Goal: Task Accomplishment & Management: Manage account settings

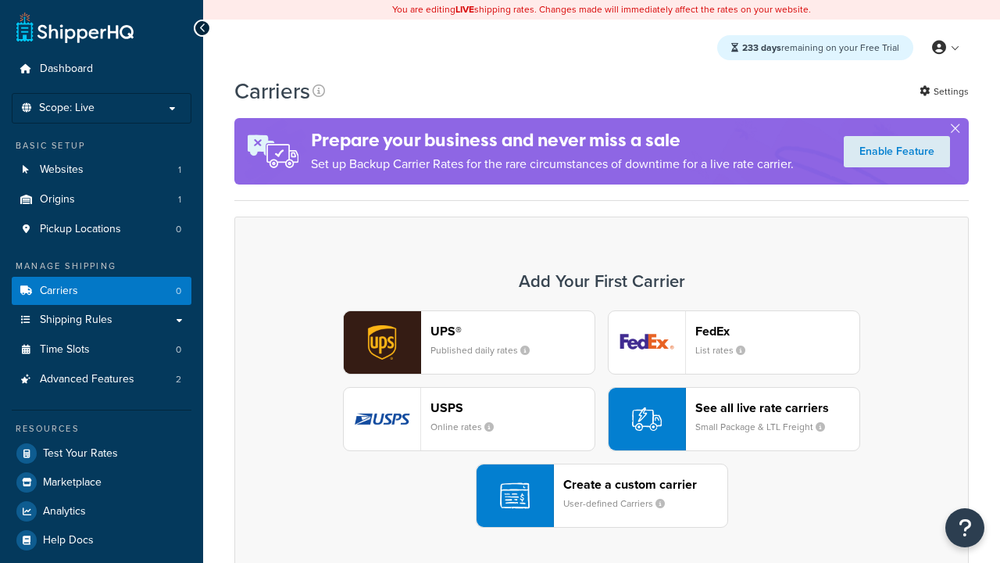
click at [602, 420] on div "UPS® Published daily rates FedEx List rates USPS Online rates See all live rate…" at bounding box center [602, 418] width 702 height 217
click at [778, 331] on header "FedEx" at bounding box center [778, 331] width 164 height 15
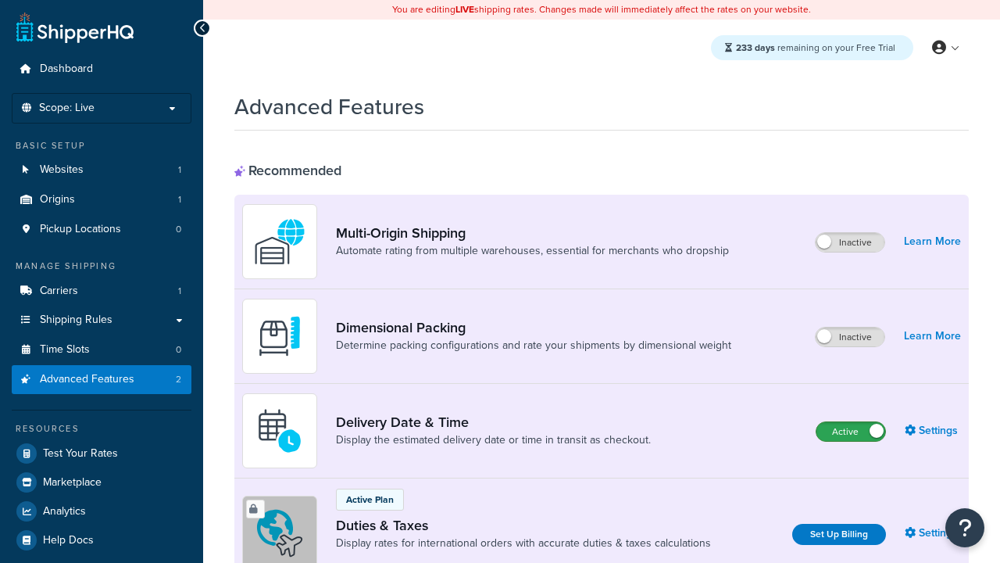
click at [851, 432] on label "Active" at bounding box center [851, 431] width 69 height 19
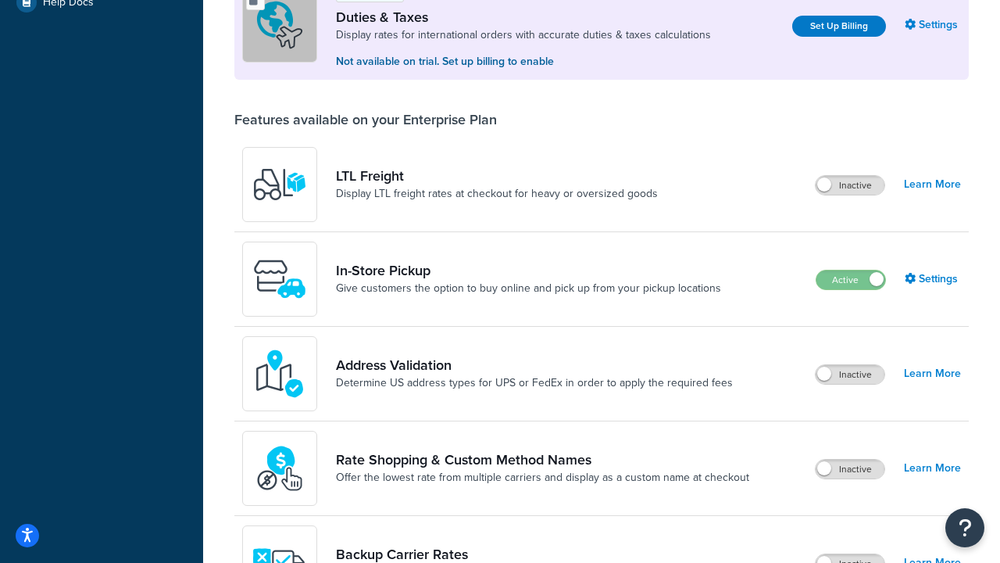
scroll to position [478, 0]
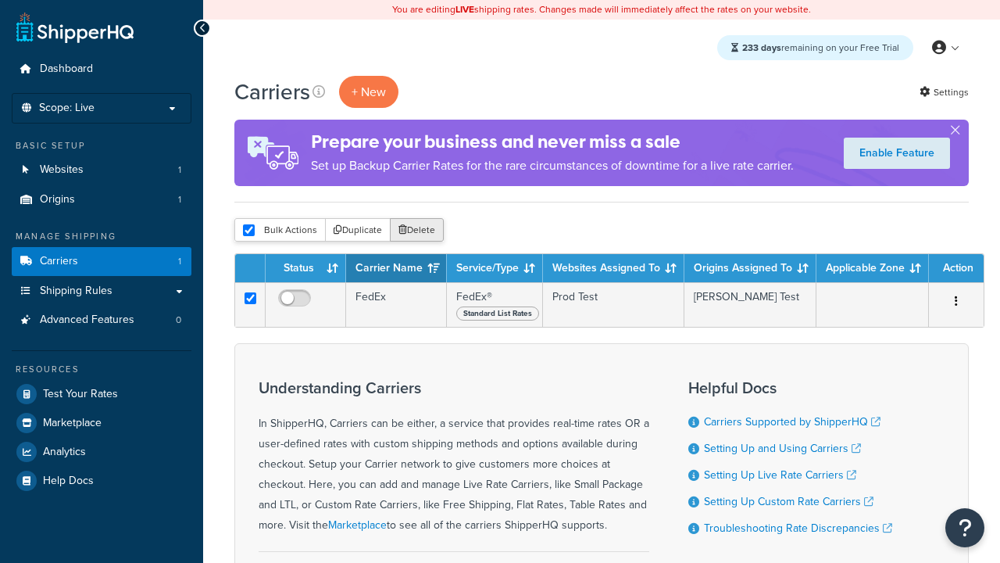
click at [416, 231] on button "Delete" at bounding box center [417, 229] width 54 height 23
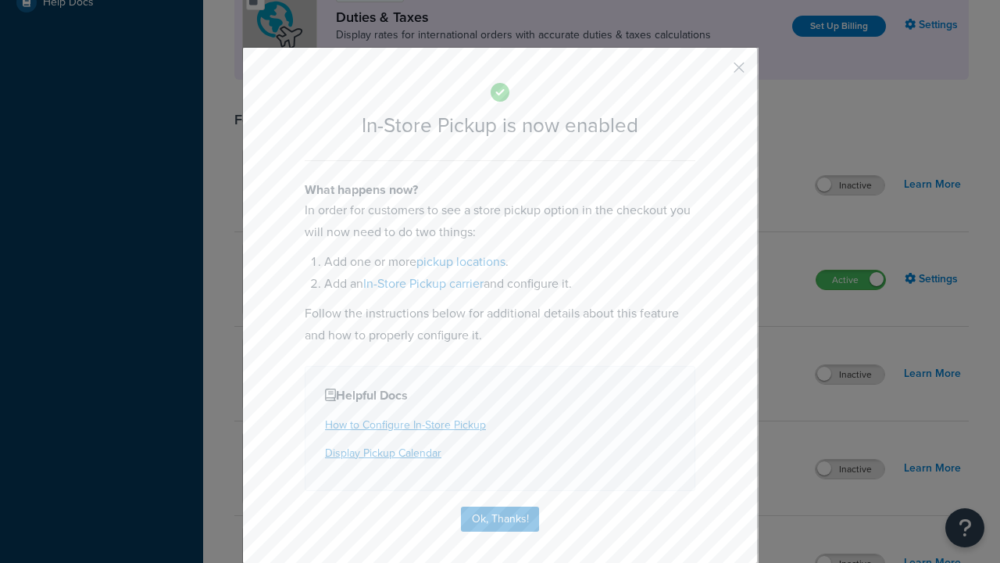
click at [716, 73] on button "button" at bounding box center [716, 73] width 4 height 4
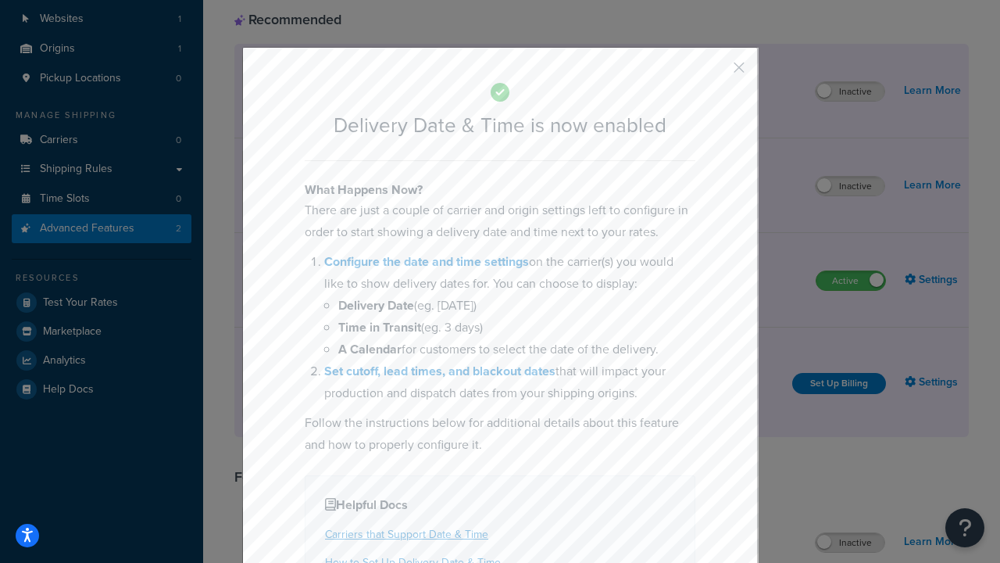
click at [716, 73] on button "button" at bounding box center [716, 73] width 4 height 4
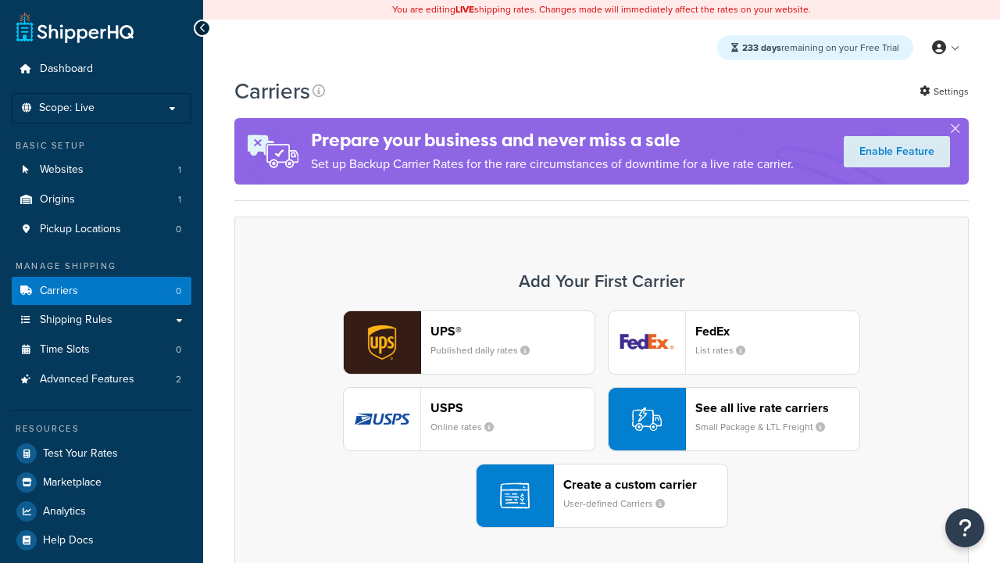
click at [602, 496] on div "Create a custom carrier User-defined Carriers" at bounding box center [646, 496] width 164 height 38
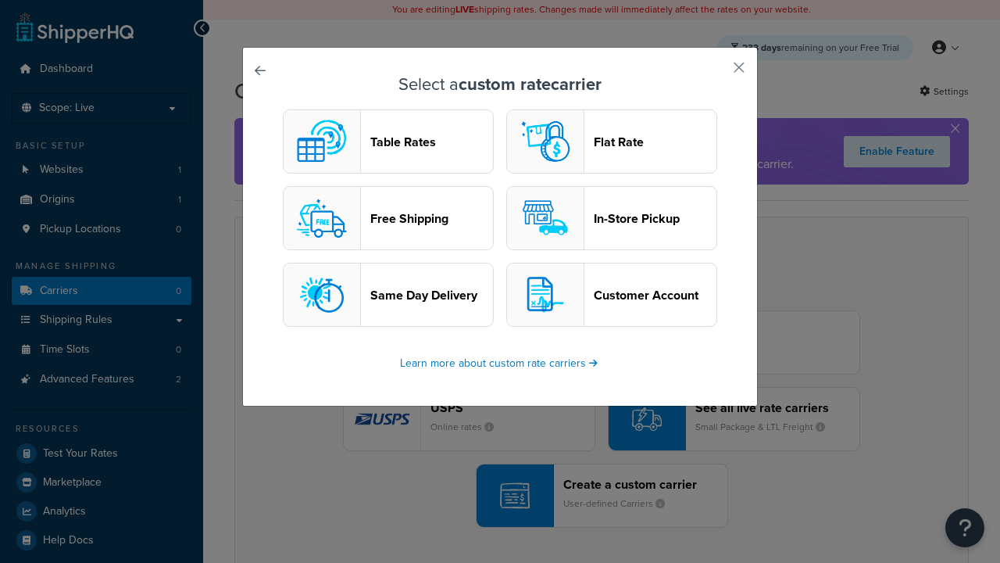
click at [612, 219] on header "In-Store Pickup" at bounding box center [655, 218] width 123 height 15
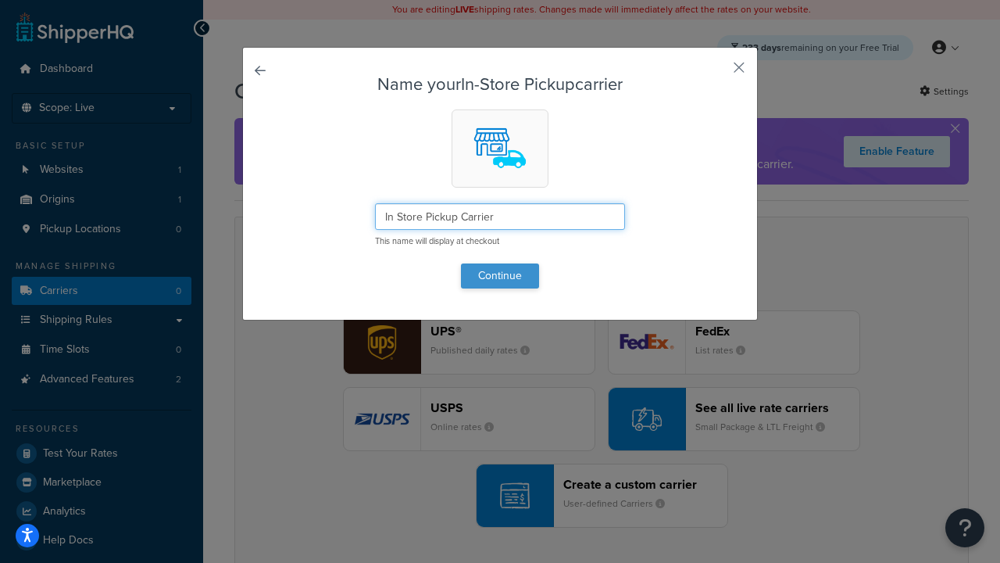
type input "In Store Pickup Carrier"
click at [500, 275] on button "Continue" at bounding box center [500, 275] width 78 height 25
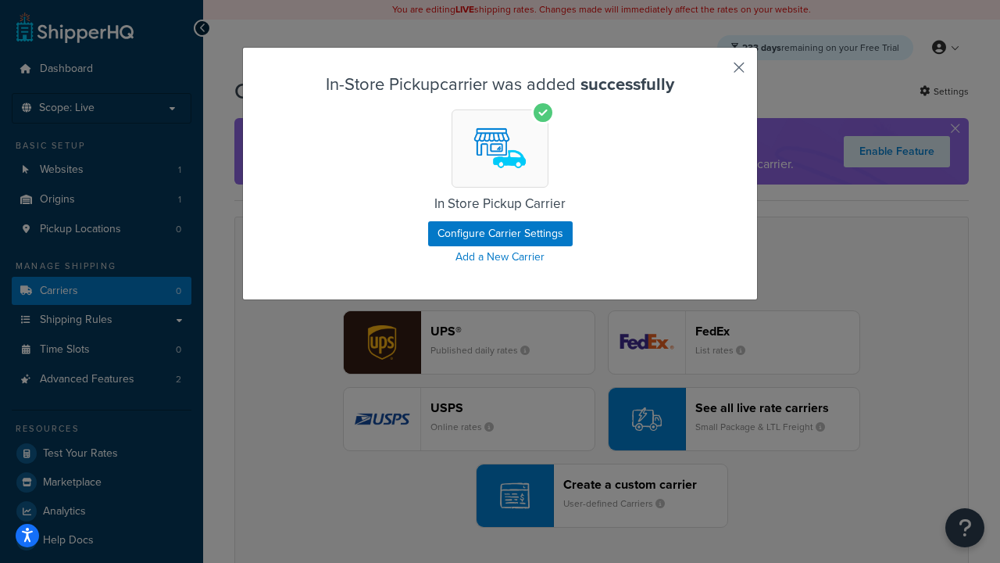
click at [716, 73] on button "button" at bounding box center [716, 73] width 4 height 4
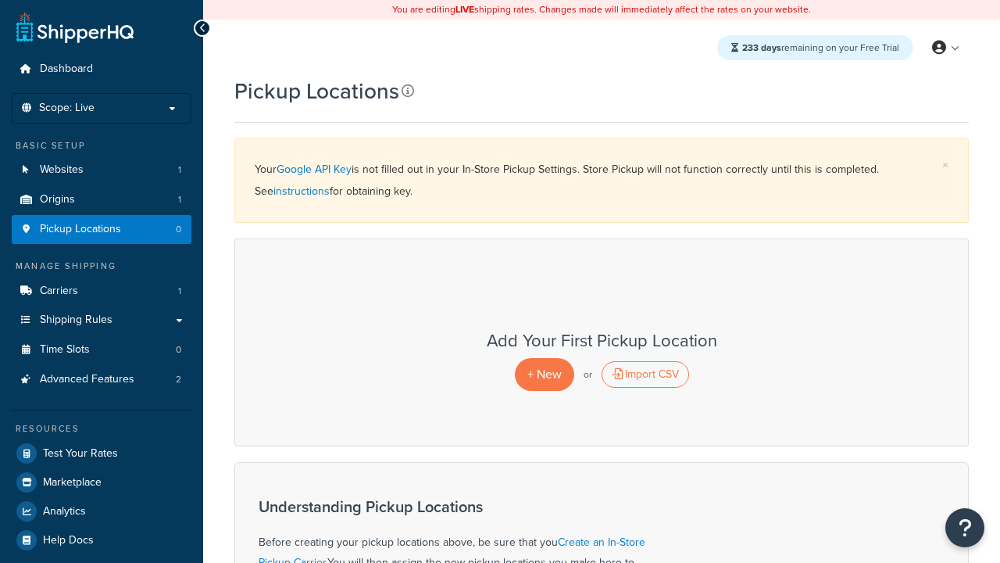
click at [406, 91] on icon at bounding box center [408, 90] width 13 height 13
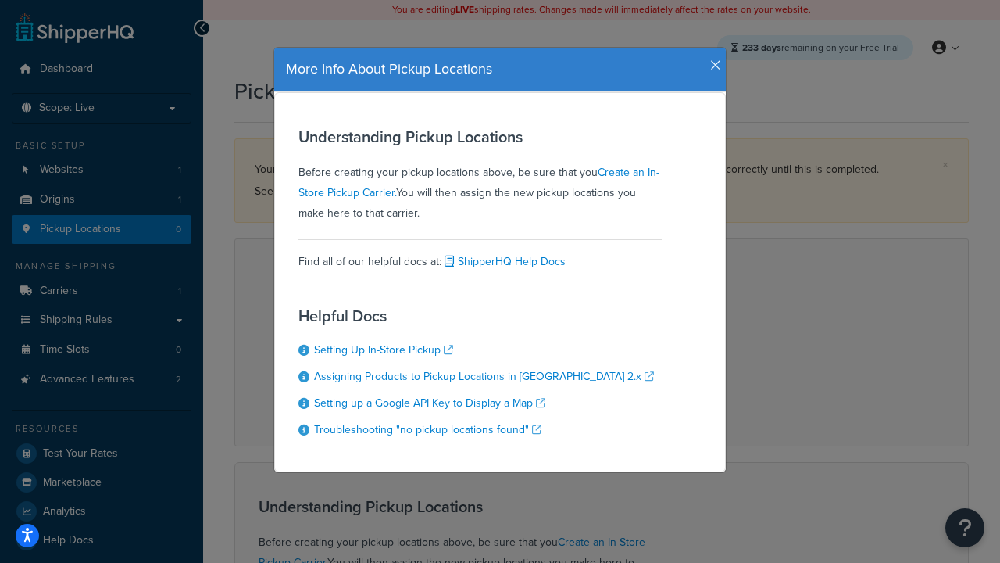
click at [712, 59] on icon "button" at bounding box center [715, 66] width 11 height 14
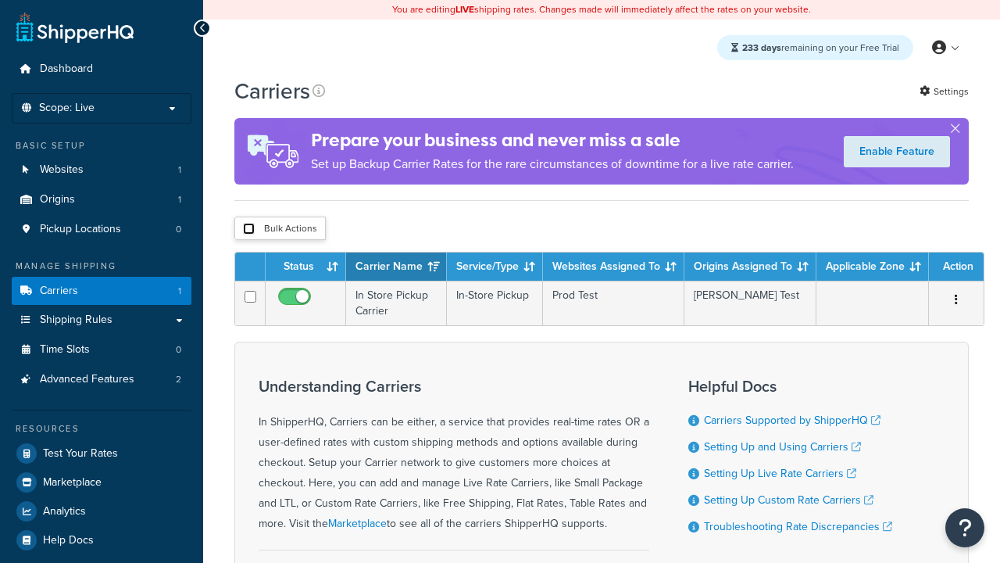
click at [249, 230] on input "checkbox" at bounding box center [249, 229] width 12 height 12
checkbox input "true"
click at [0, 0] on button "Delete" at bounding box center [0, 0] width 0 height 0
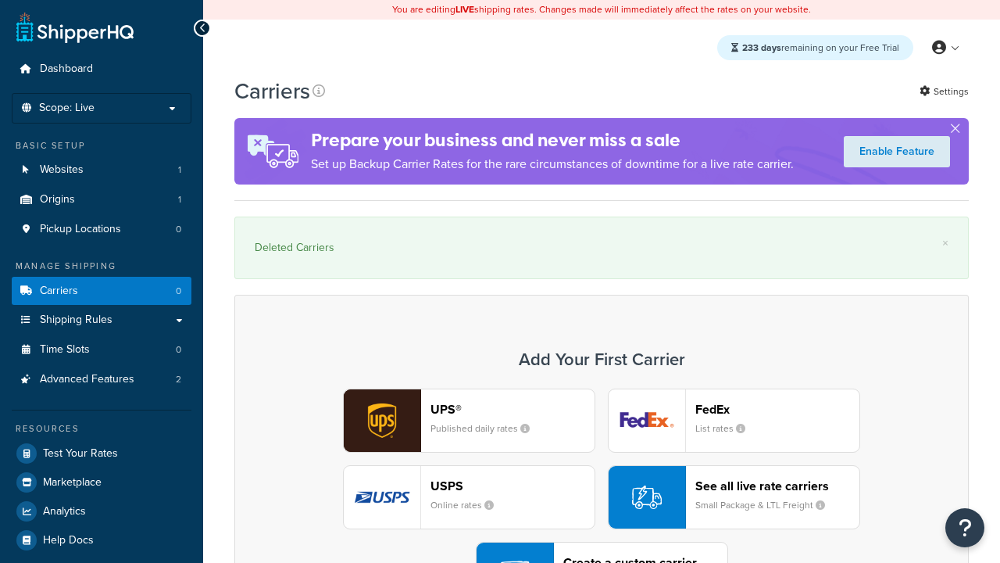
scroll to position [217, 0]
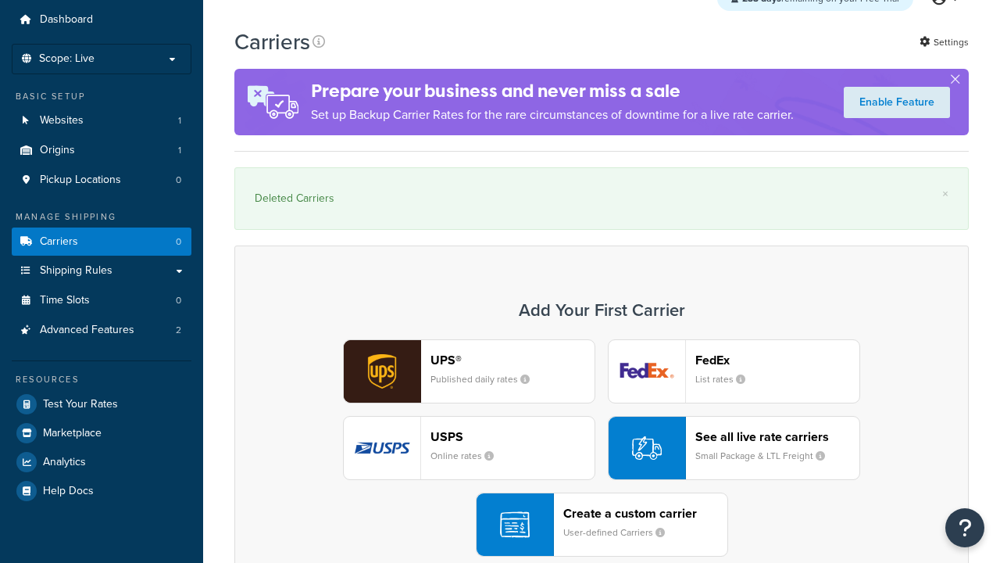
click at [602, 339] on div "UPS® Published daily rates FedEx List rates USPS Online rates See all live rate…" at bounding box center [602, 447] width 702 height 217
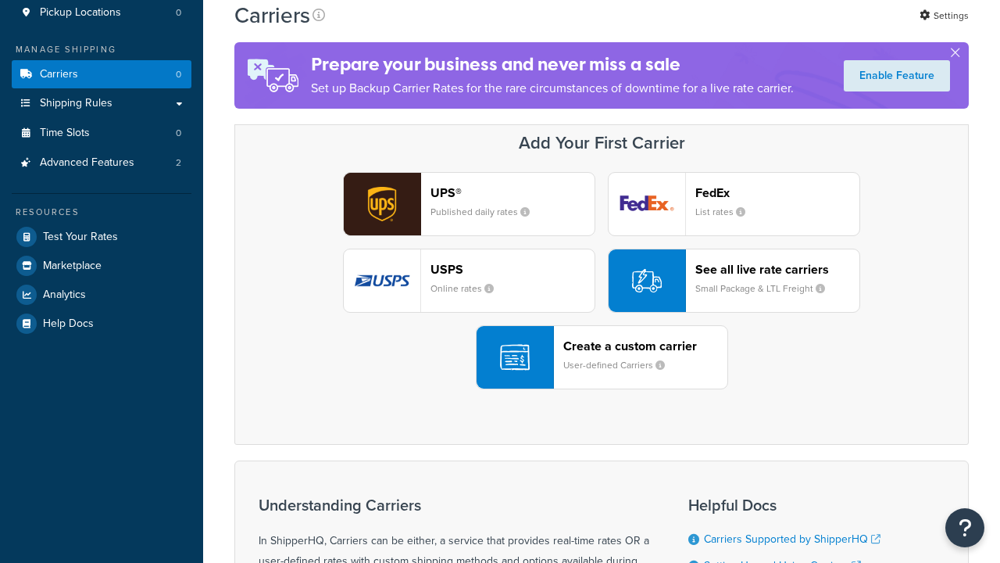
click at [778, 193] on header "FedEx" at bounding box center [778, 192] width 164 height 15
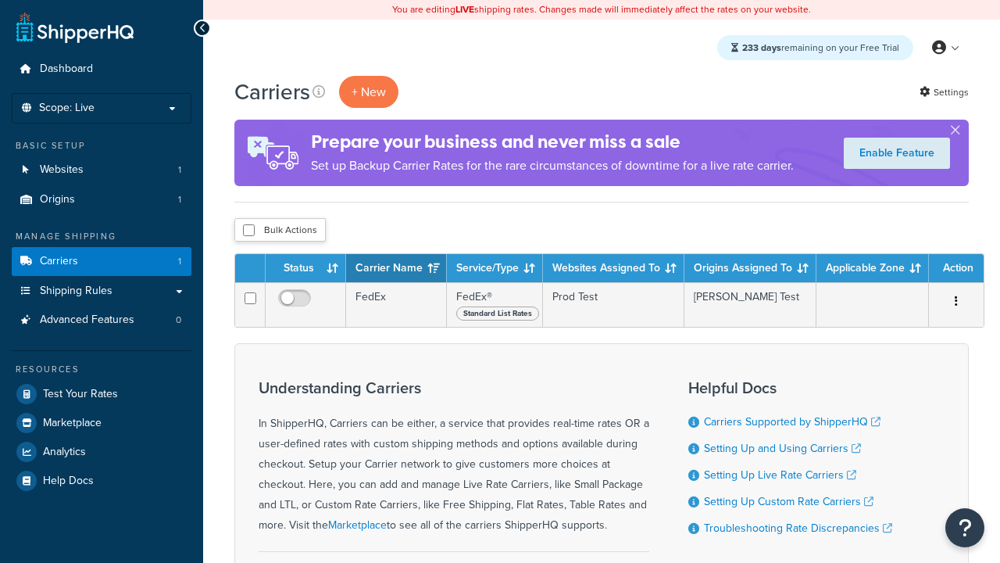
click at [249, 231] on input "checkbox" at bounding box center [249, 230] width 12 height 12
checkbox input "true"
click at [0, 0] on button "Delete" at bounding box center [0, 0] width 0 height 0
